Goal: Information Seeking & Learning: Learn about a topic

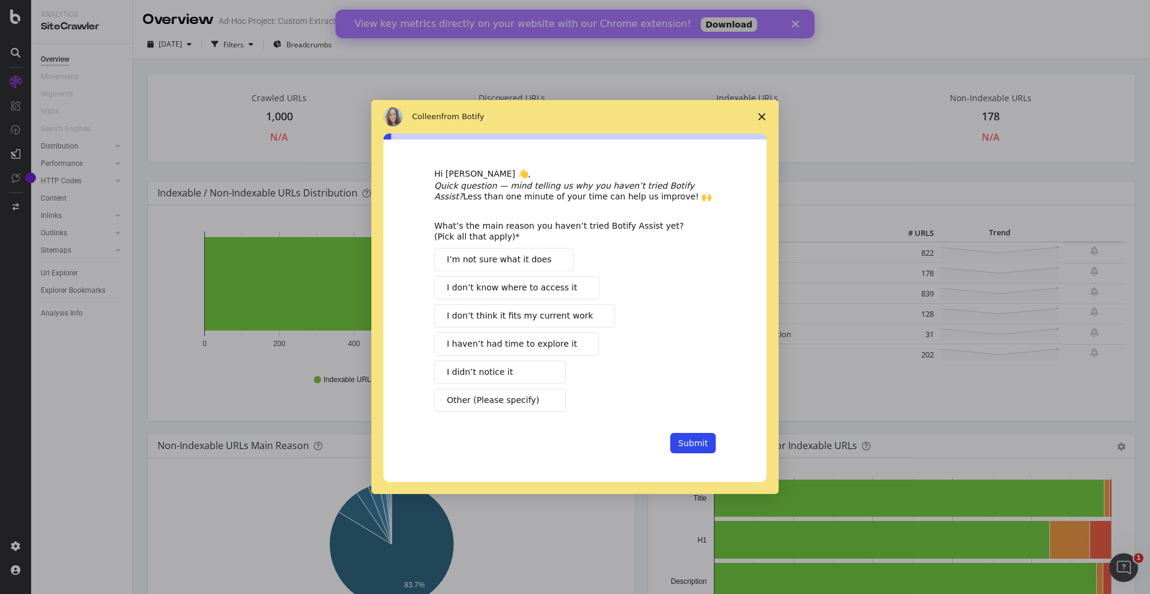
click at [759, 116] on icon "Close survey" at bounding box center [762, 116] width 7 height 7
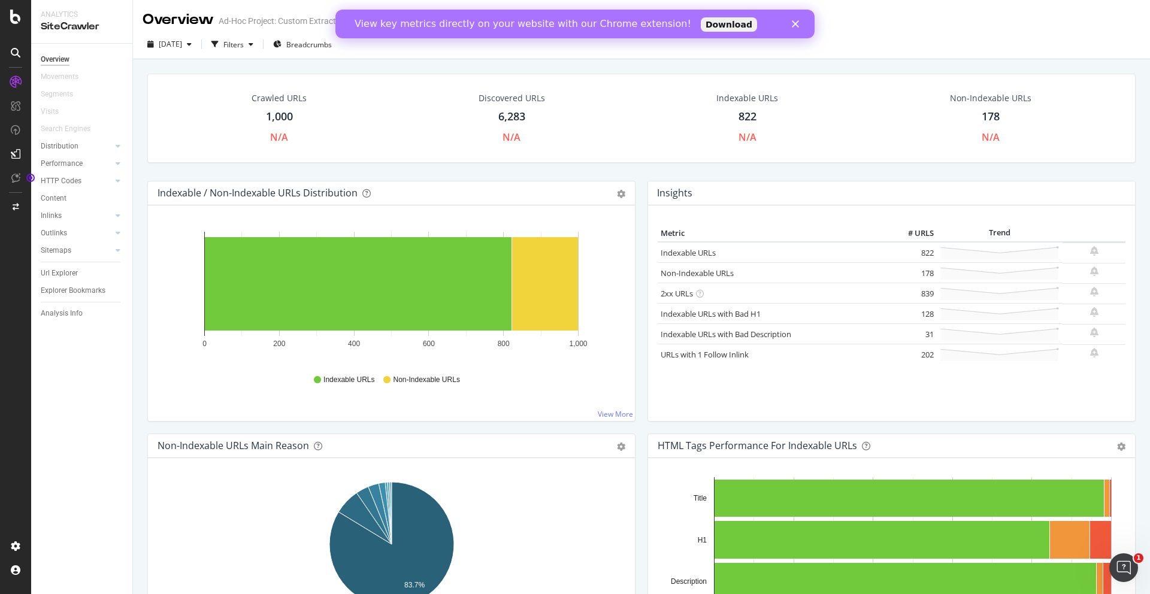
click at [83, 358] on div "Overview Movements Segments Visits Search Engines Distribution Top Charts Insig…" at bounding box center [81, 319] width 101 height 551
click at [105, 246] on div at bounding box center [106, 250] width 12 height 12
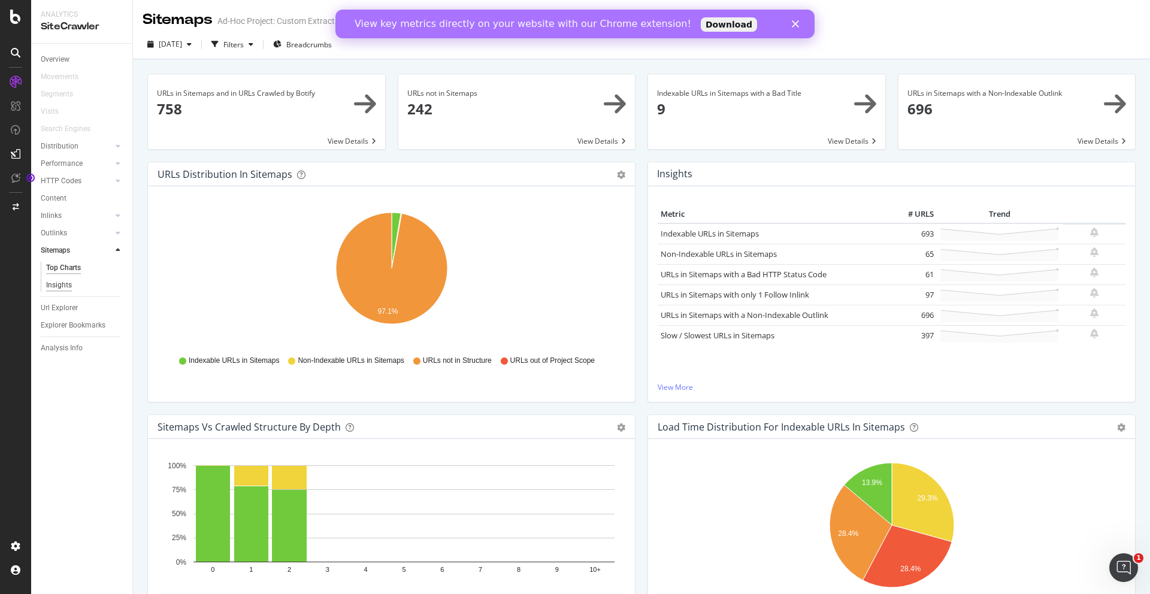
click at [62, 285] on div "Insights" at bounding box center [59, 285] width 26 height 13
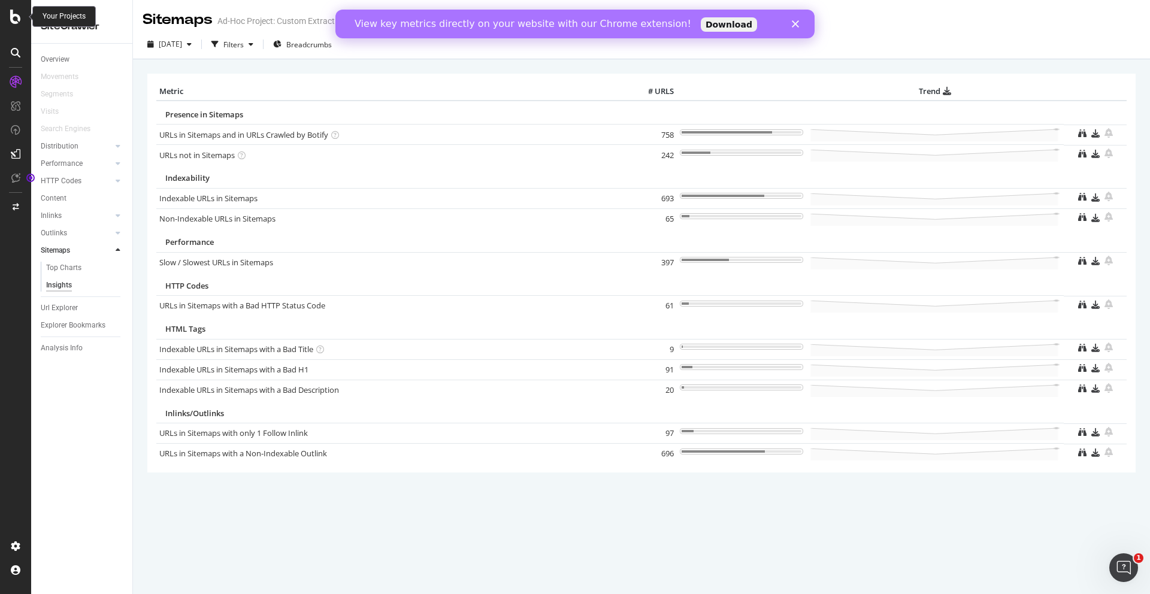
click at [19, 19] on icon at bounding box center [15, 17] width 11 height 14
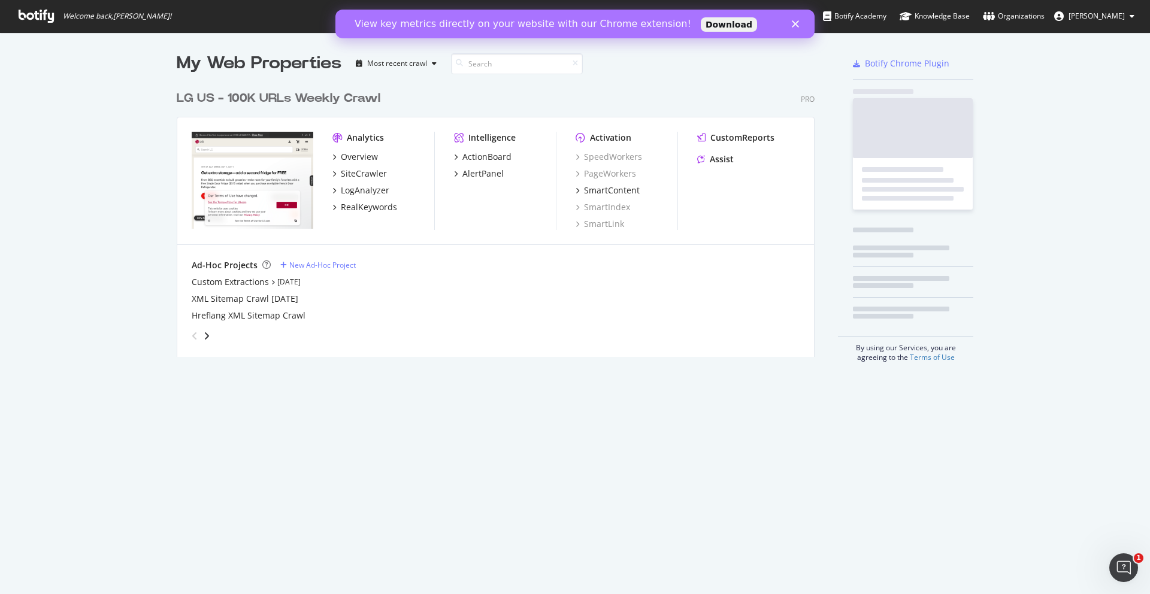
scroll to position [282, 648]
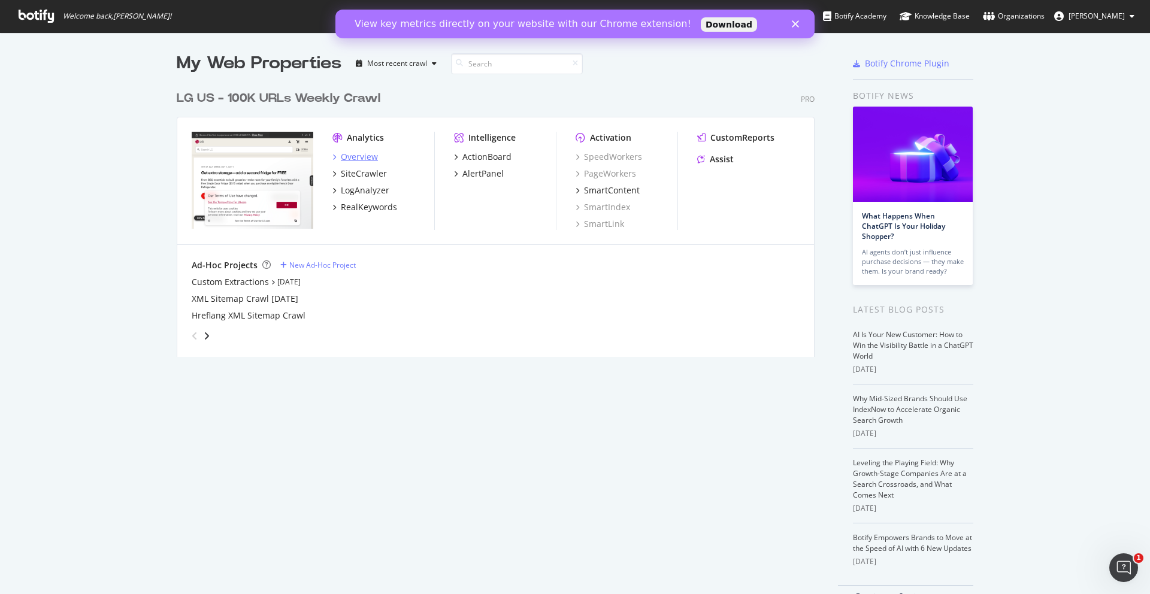
click at [354, 155] on div "Overview" at bounding box center [359, 157] width 37 height 12
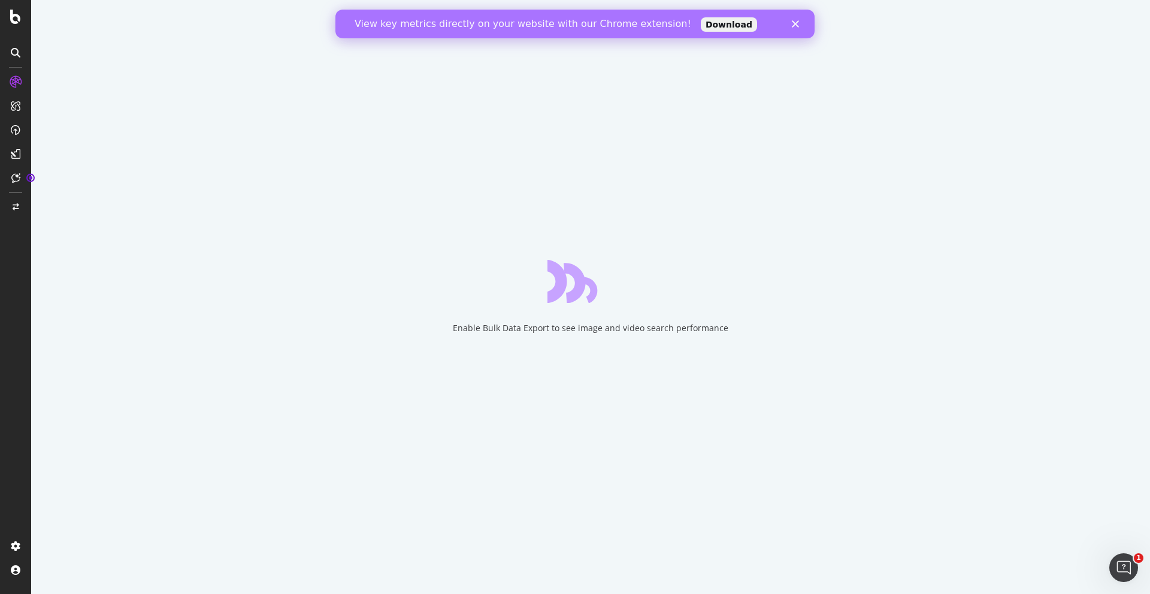
click at [792, 23] on icon "Close" at bounding box center [795, 23] width 7 height 7
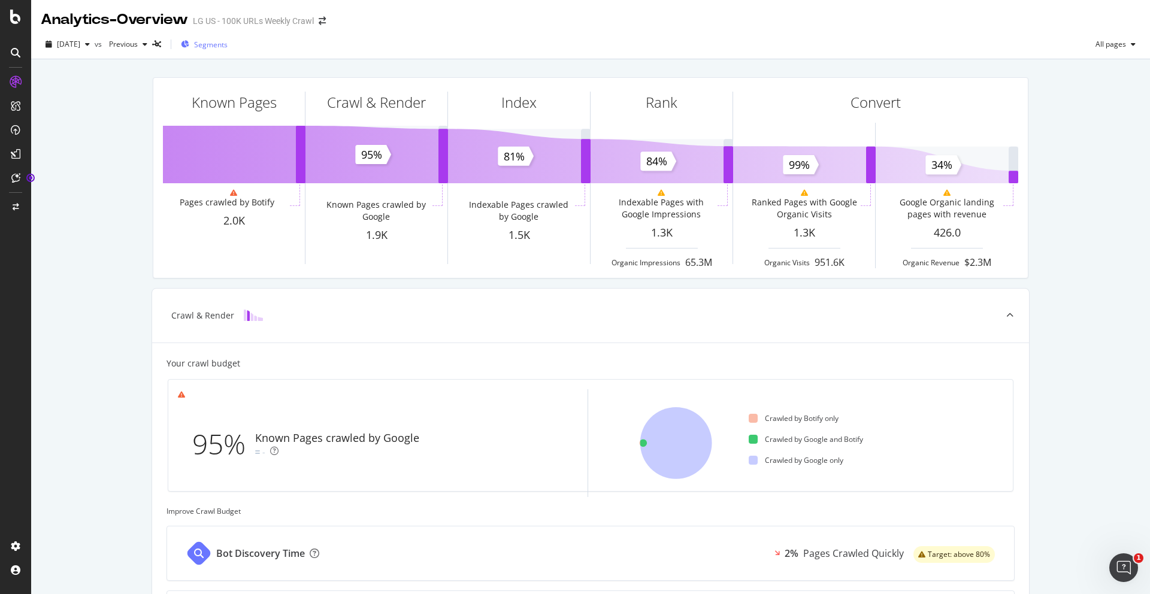
click at [217, 47] on div "Segments" at bounding box center [204, 44] width 47 height 18
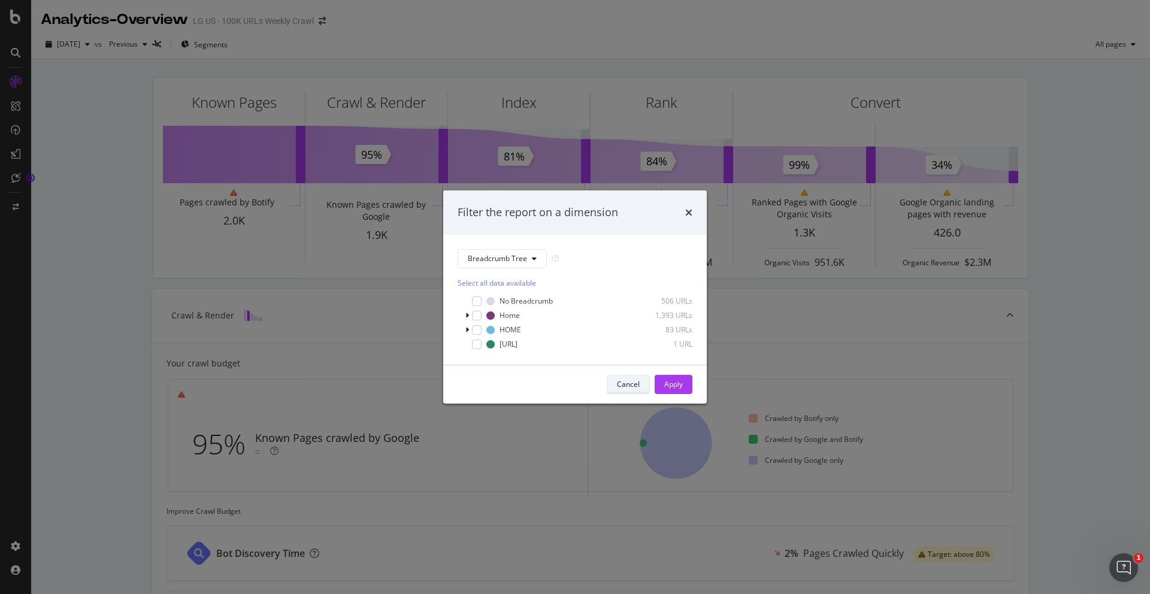
click at [625, 384] on div "Cancel" at bounding box center [628, 384] width 23 height 10
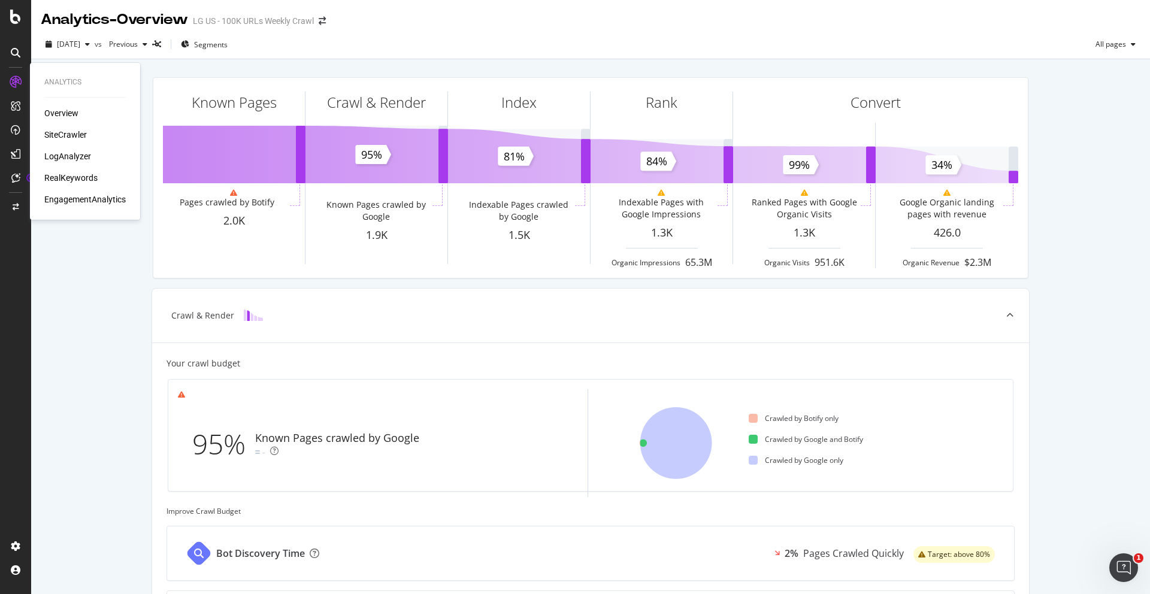
click at [69, 134] on div "SiteCrawler" at bounding box center [65, 135] width 43 height 12
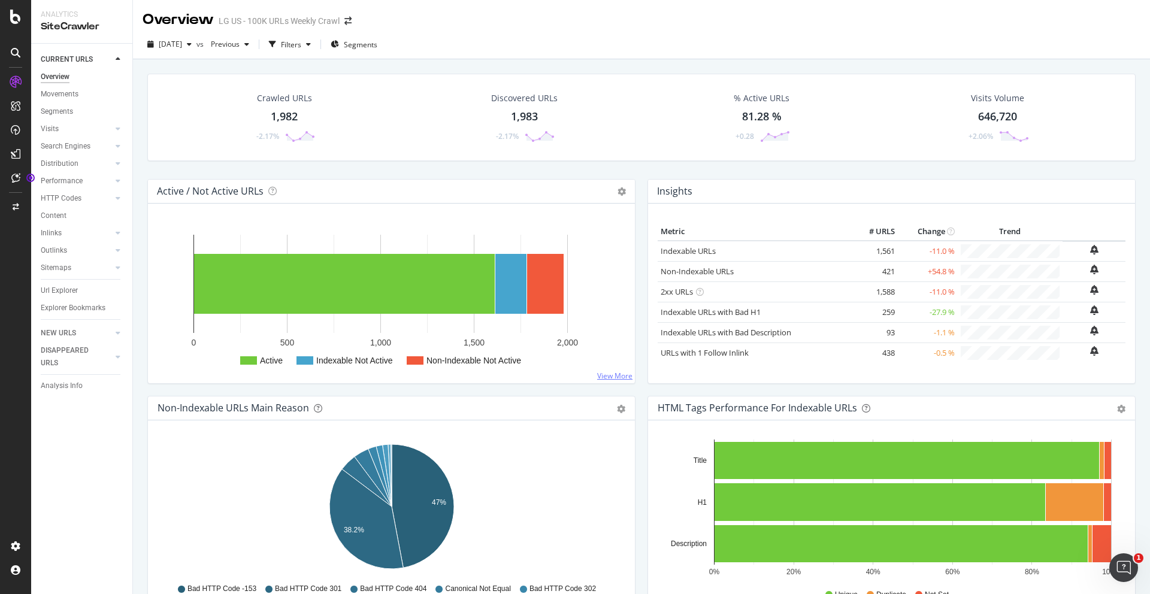
click at [620, 371] on link "View More" at bounding box center [614, 376] width 35 height 10
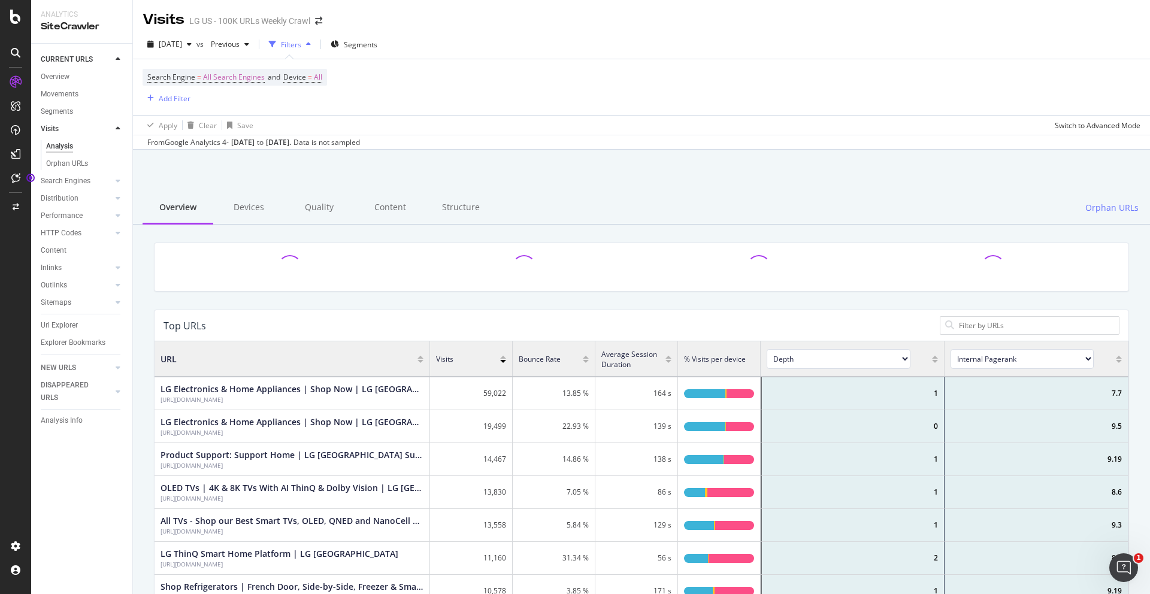
scroll to position [359, 974]
click at [1097, 131] on div "Switch to Advanced Mode" at bounding box center [1098, 125] width 86 height 18
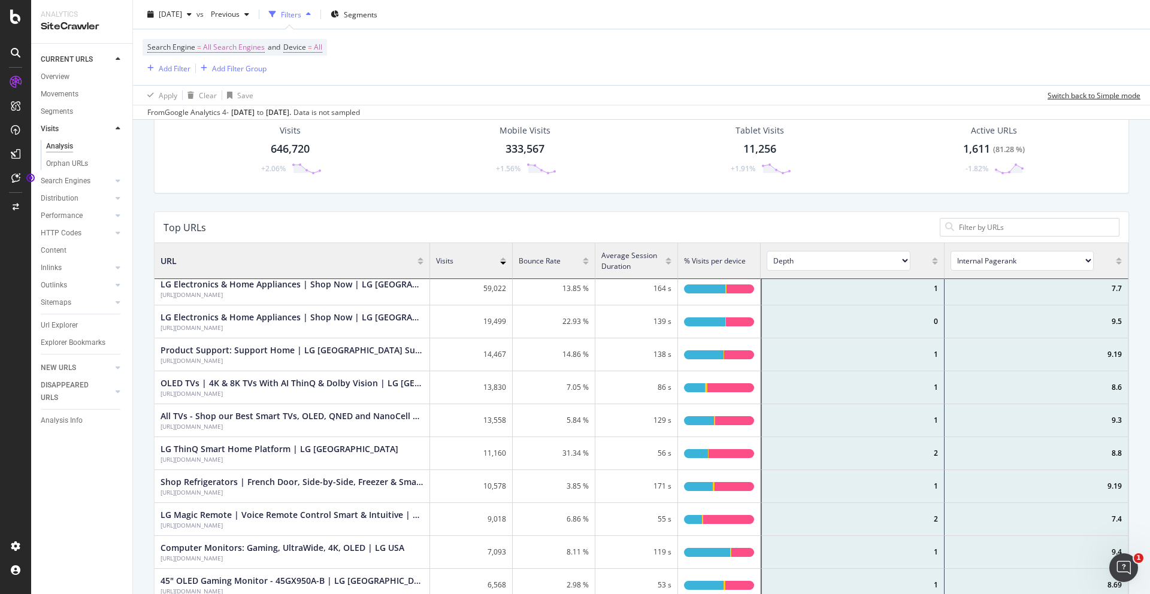
scroll to position [0, 0]
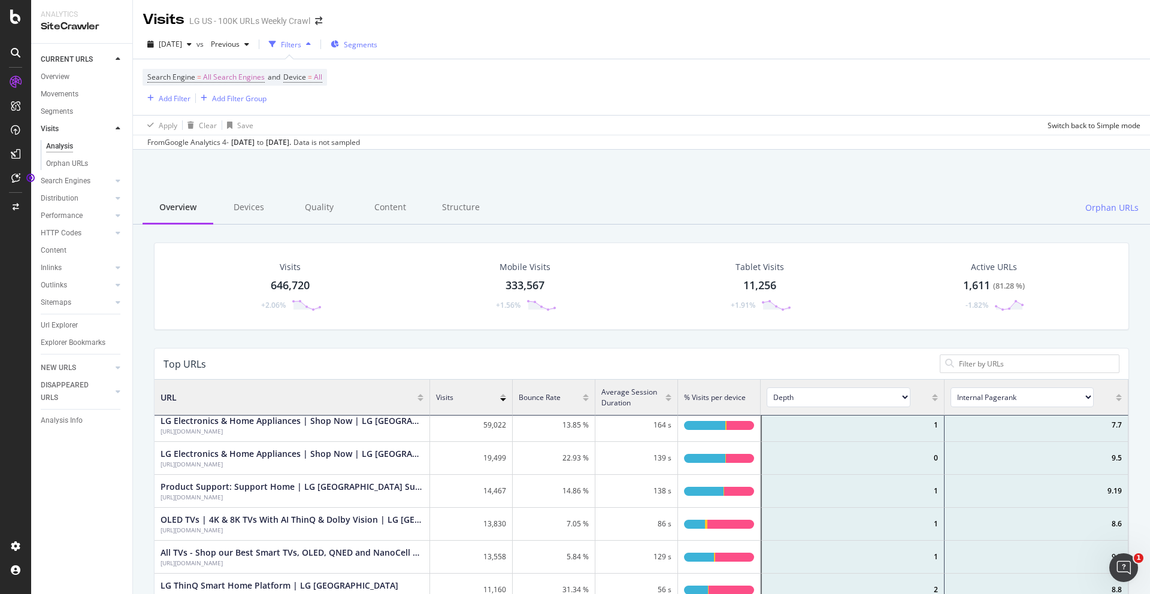
click at [372, 40] on span "Segments" at bounding box center [361, 45] width 34 height 10
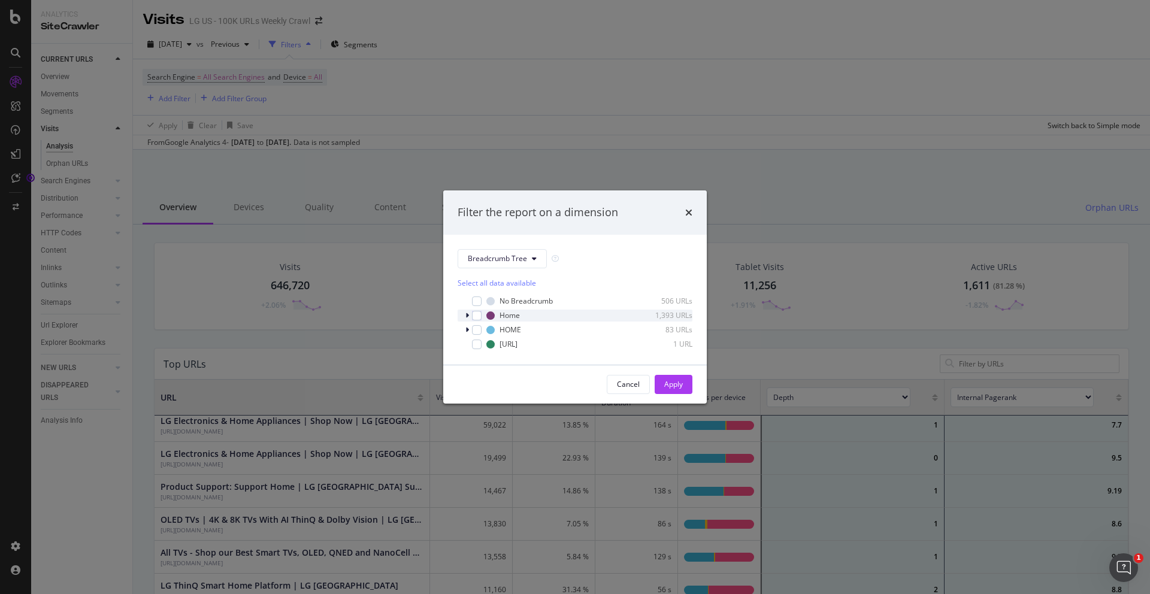
click at [470, 318] on div "modal" at bounding box center [468, 316] width 7 height 12
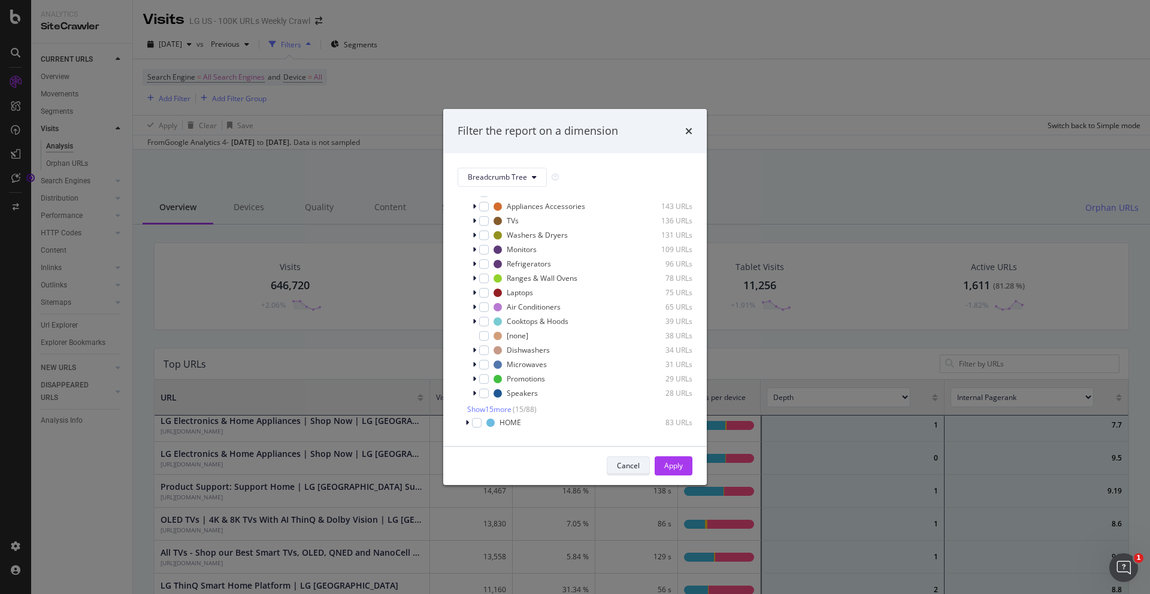
scroll to position [55, 0]
drag, startPoint x: 480, startPoint y: 235, endPoint x: 491, endPoint y: 249, distance: 17.5
click at [480, 236] on div "modal" at bounding box center [484, 234] width 10 height 10
drag, startPoint x: 679, startPoint y: 466, endPoint x: 534, endPoint y: 338, distance: 193.5
click at [679, 466] on div "Apply" at bounding box center [673, 466] width 19 height 10
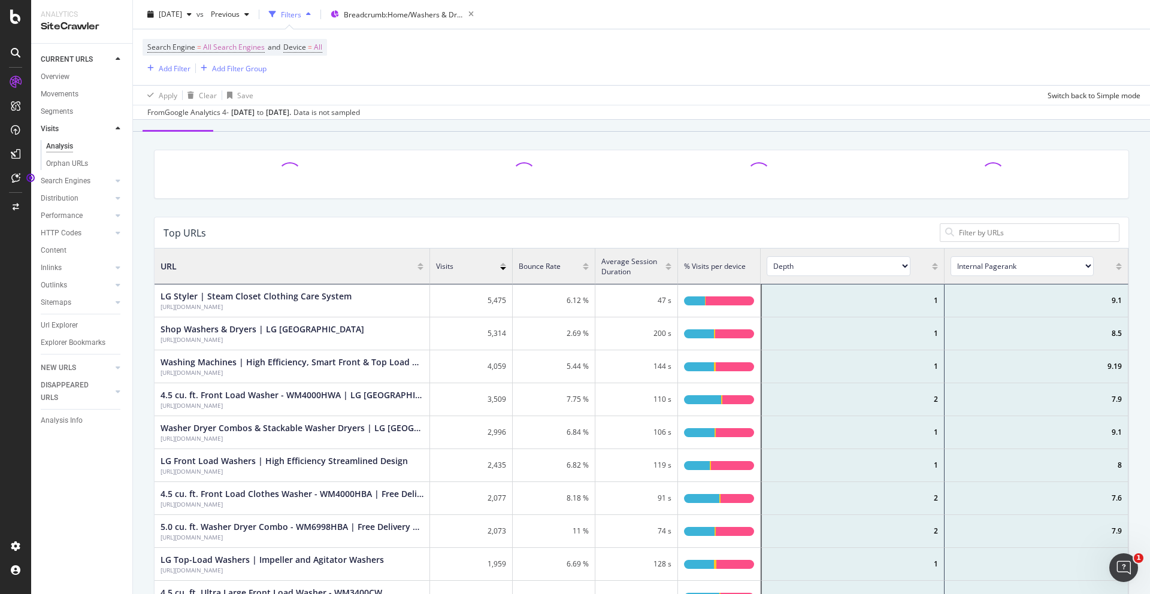
scroll to position [93, 0]
click at [101, 182] on div at bounding box center [106, 181] width 12 height 12
click at [117, 179] on div at bounding box center [118, 181] width 12 height 12
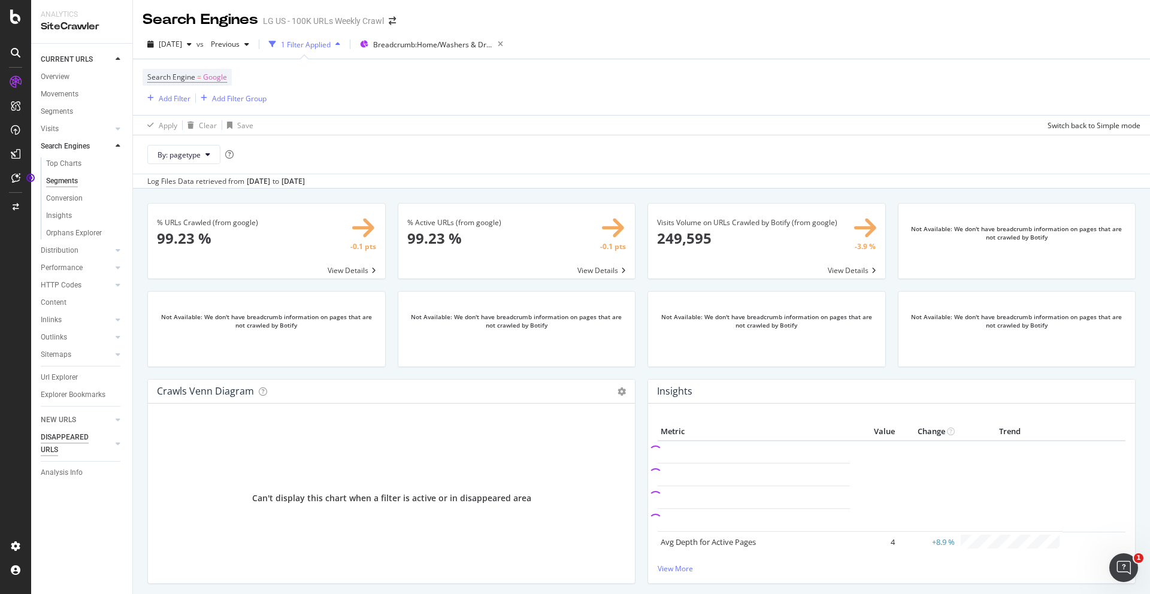
drag, startPoint x: 71, startPoint y: 517, endPoint x: 98, endPoint y: 451, distance: 71.0
click at [71, 517] on div "CURRENT URLS Overview Movements Segments Visits Analysis Orphan URLs Search Eng…" at bounding box center [81, 319] width 101 height 551
click at [61, 96] on div "Movements" at bounding box center [60, 94] width 38 height 13
